Goal: Task Accomplishment & Management: Manage account settings

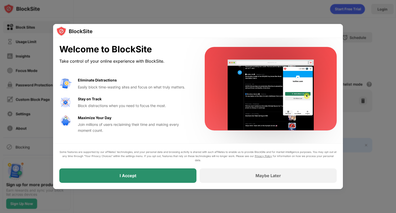
click at [153, 171] on div "I Accept" at bounding box center [127, 175] width 137 height 14
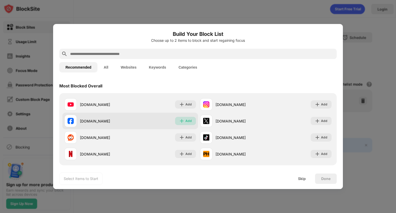
click at [186, 119] on div "Add" at bounding box center [189, 120] width 6 height 5
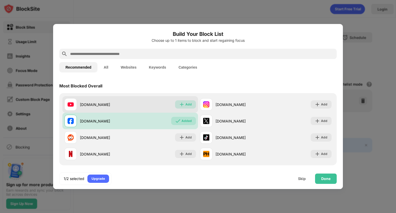
click at [186, 107] on div "Add" at bounding box center [189, 104] width 6 height 5
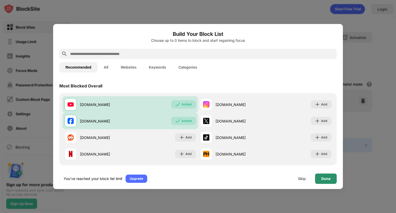
click at [333, 176] on div "Done" at bounding box center [326, 179] width 22 height 10
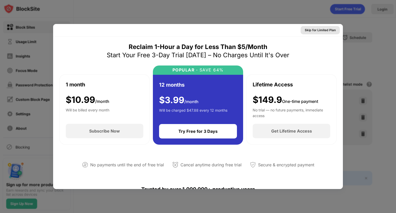
click at [326, 29] on div "Skip for Limited Plan" at bounding box center [320, 30] width 31 height 5
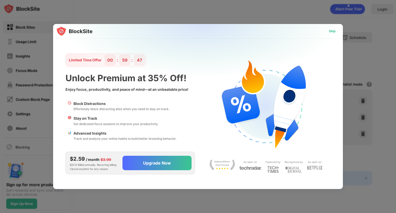
click at [329, 29] on div "Skip" at bounding box center [332, 31] width 7 height 5
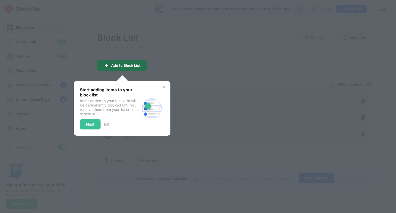
click at [124, 66] on div "Add to Block List" at bounding box center [125, 65] width 29 height 4
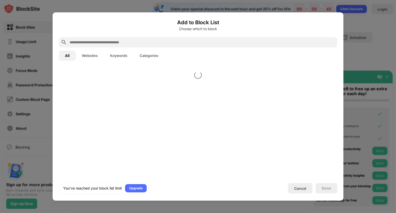
click at [124, 66] on div "Add to Block List Choose which to block All Websites Keywords Categories You’ve…" at bounding box center [198, 107] width 279 height 176
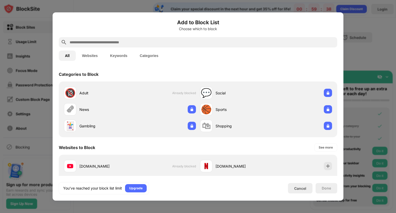
drag, startPoint x: 300, startPoint y: 190, endPoint x: 295, endPoint y: 144, distance: 45.5
click at [295, 144] on div "Add to Block List Choose which to block All Websites Keywords Categories Catego…" at bounding box center [198, 107] width 279 height 176
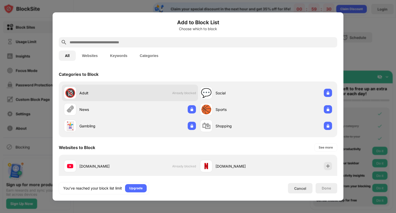
click at [183, 92] on span "Already blocked" at bounding box center [184, 93] width 24 height 4
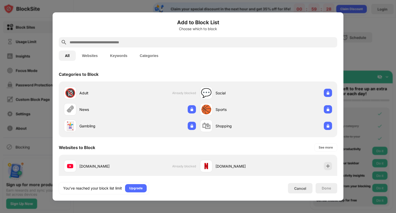
click at [210, 147] on div "Websites to Block See more" at bounding box center [198, 147] width 279 height 14
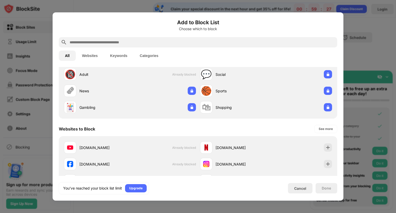
scroll to position [20, 0]
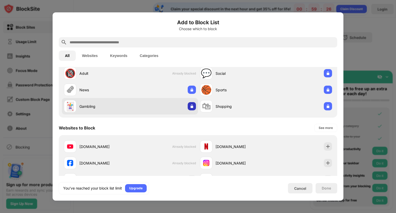
click at [189, 109] on img at bounding box center [191, 106] width 5 height 5
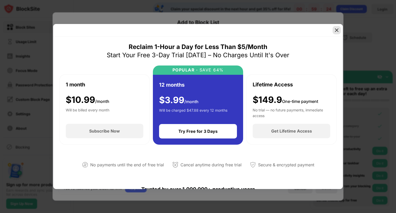
click at [339, 27] on div at bounding box center [337, 30] width 8 height 8
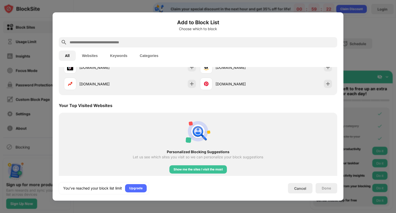
scroll to position [222, 0]
